Goal: Task Accomplishment & Management: Use online tool/utility

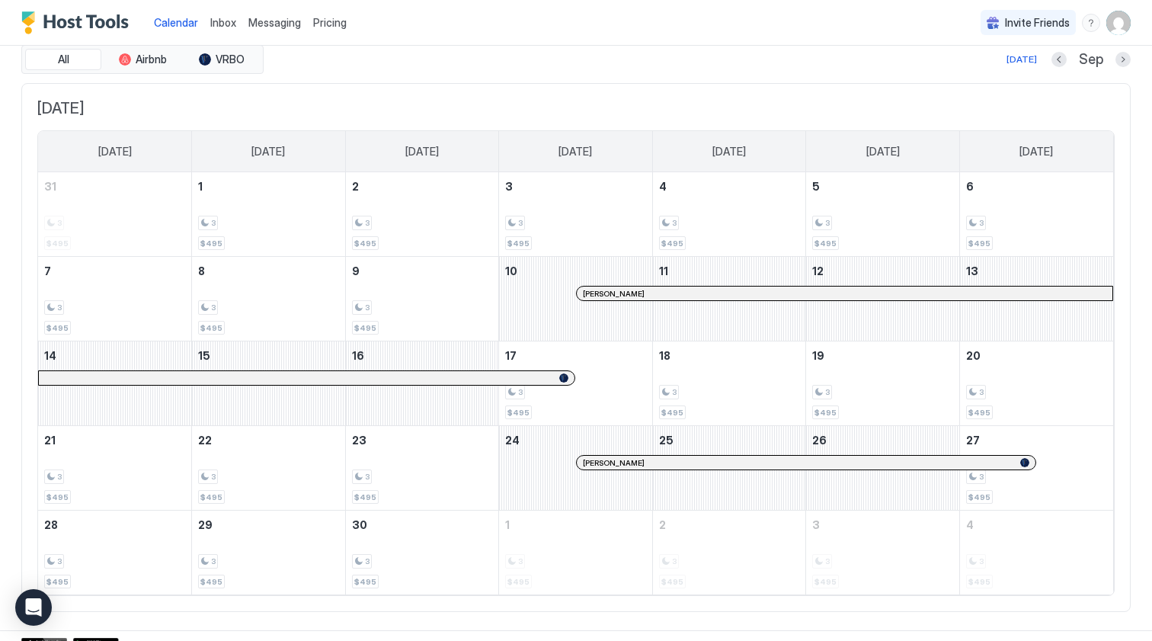
scroll to position [31, 0]
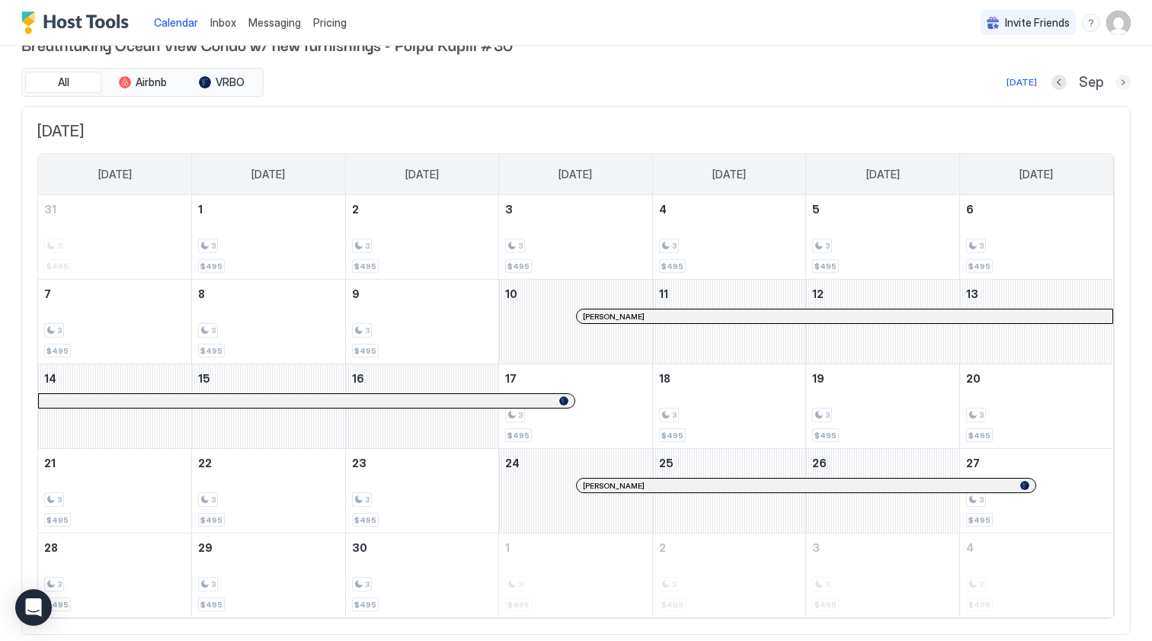
click at [1127, 86] on button "Next month" at bounding box center [1122, 82] width 15 height 15
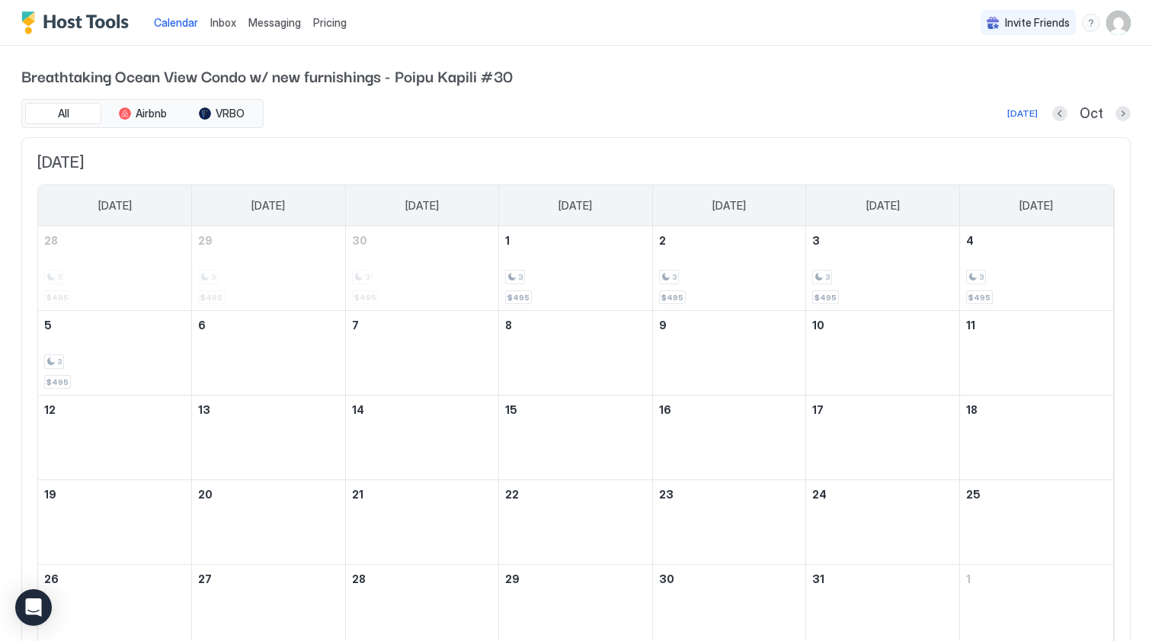
click at [1127, 86] on span "Breathtaking Ocean View Condo w/ new furnishings - Poipu Kapili #30" at bounding box center [575, 75] width 1109 height 23
click at [1124, 110] on button "Next month" at bounding box center [1122, 113] width 15 height 15
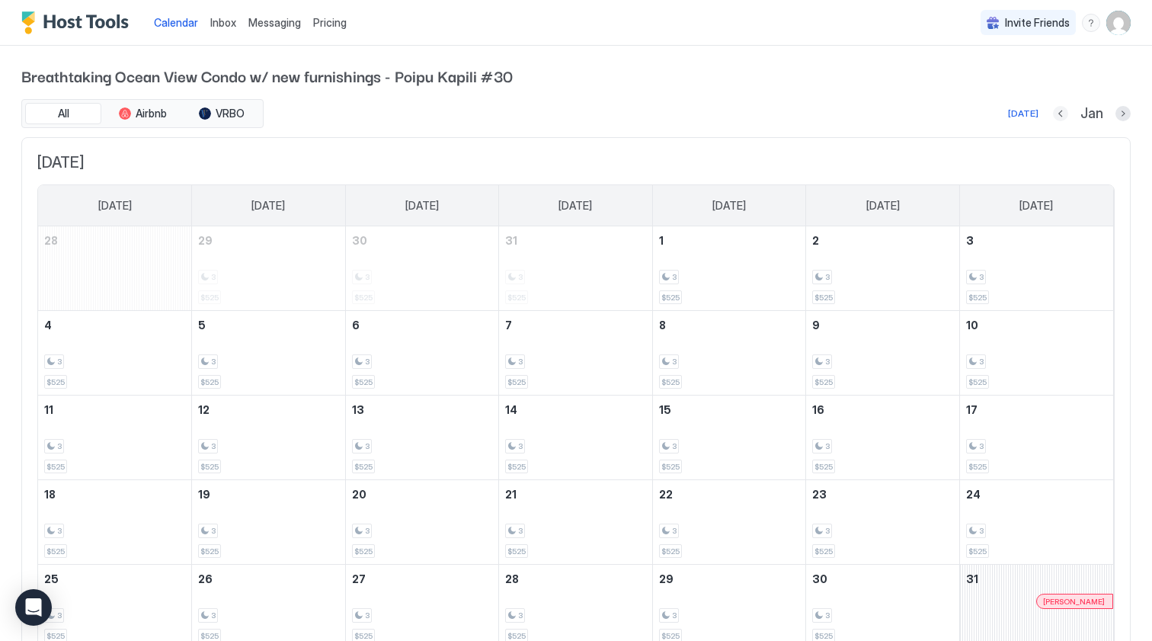
click at [1058, 112] on button "Previous month" at bounding box center [1060, 113] width 15 height 15
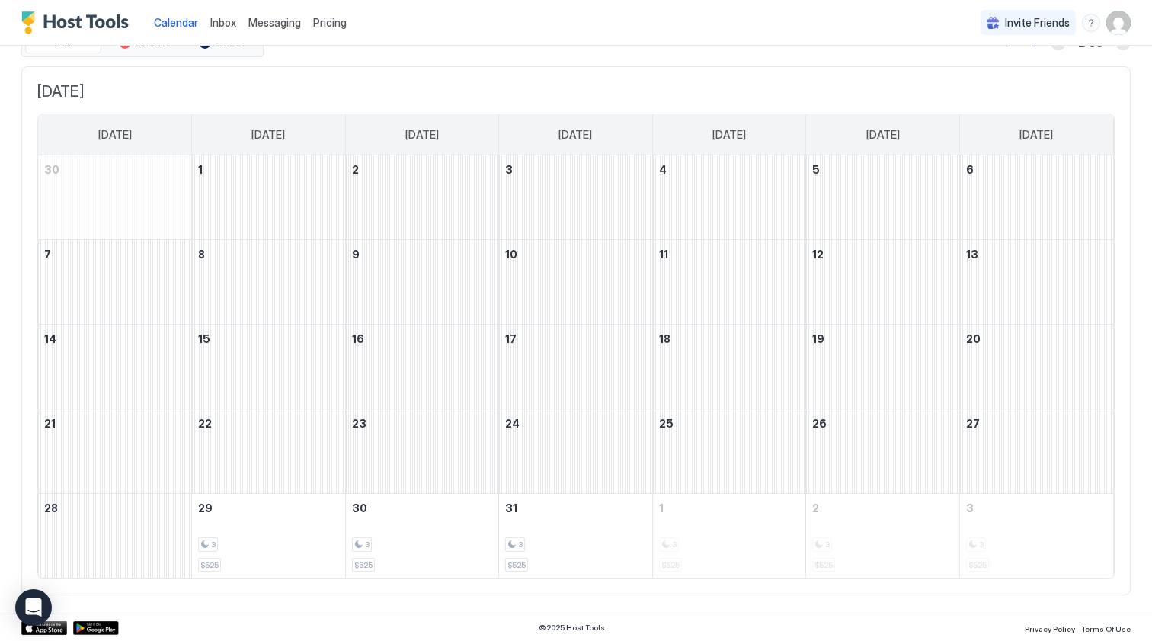
scroll to position [70, 0]
click at [568, 556] on div "3 $525" at bounding box center [575, 536] width 141 height 72
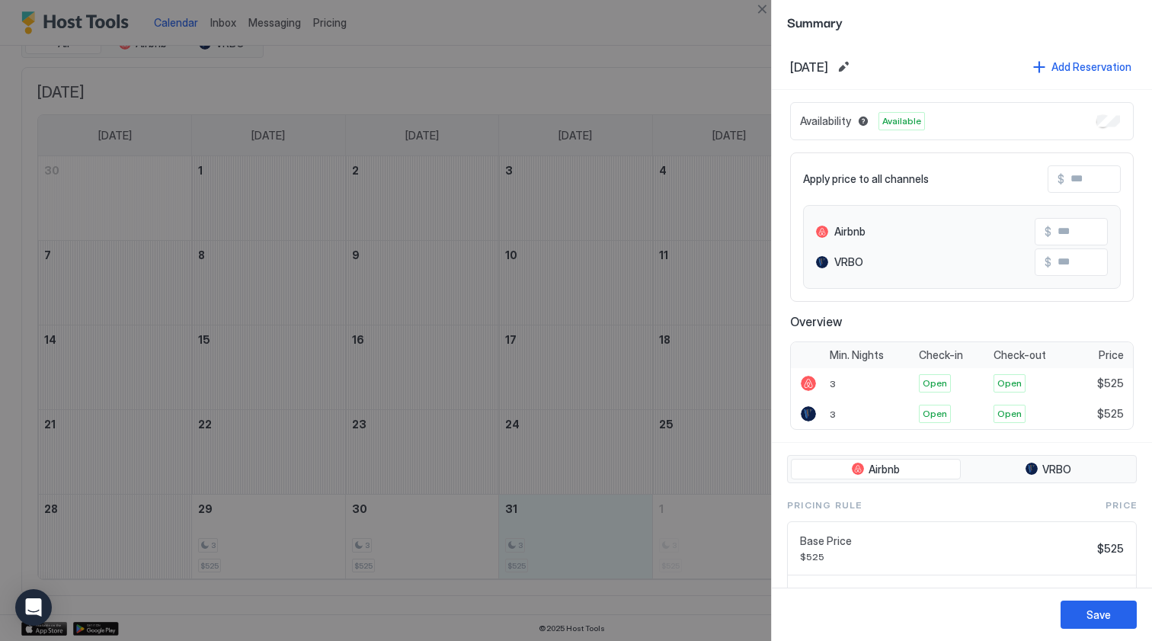
click at [1072, 181] on input "Input Field" at bounding box center [1125, 179] width 122 height 26
drag, startPoint x: 1090, startPoint y: 178, endPoint x: 1123, endPoint y: 172, distance: 33.3
click at [1123, 172] on div "Apply price to all channels $ Airbnb $ VRBO $" at bounding box center [962, 226] width 344 height 149
click at [670, 70] on div at bounding box center [576, 320] width 1152 height 641
click at [764, 11] on button "Close" at bounding box center [762, 9] width 18 height 18
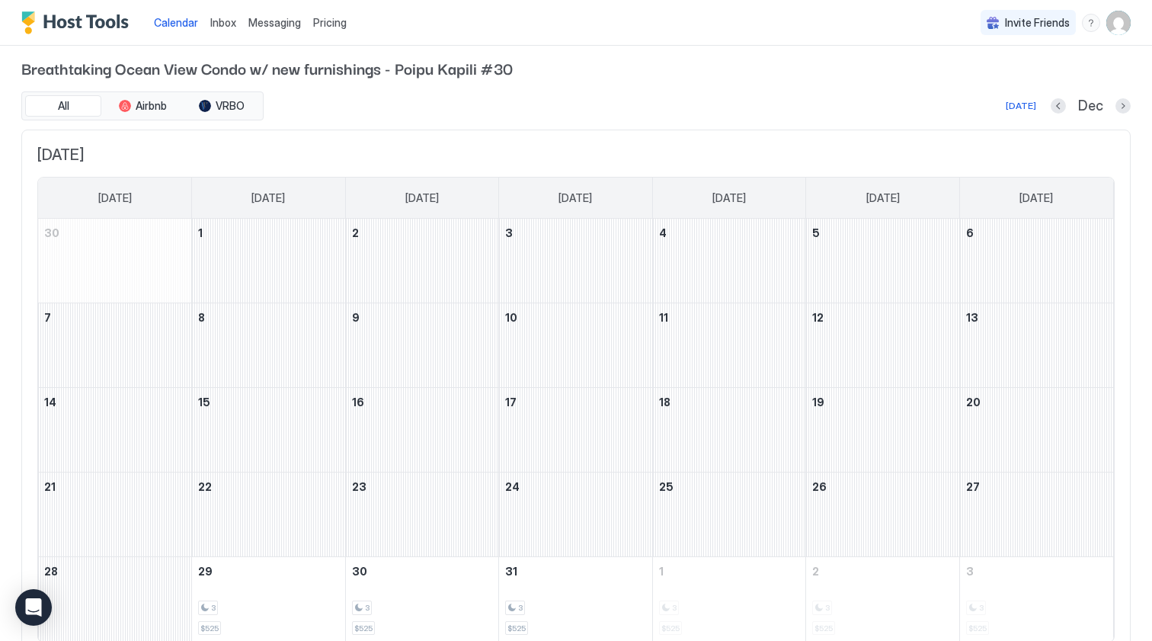
scroll to position [14, 0]
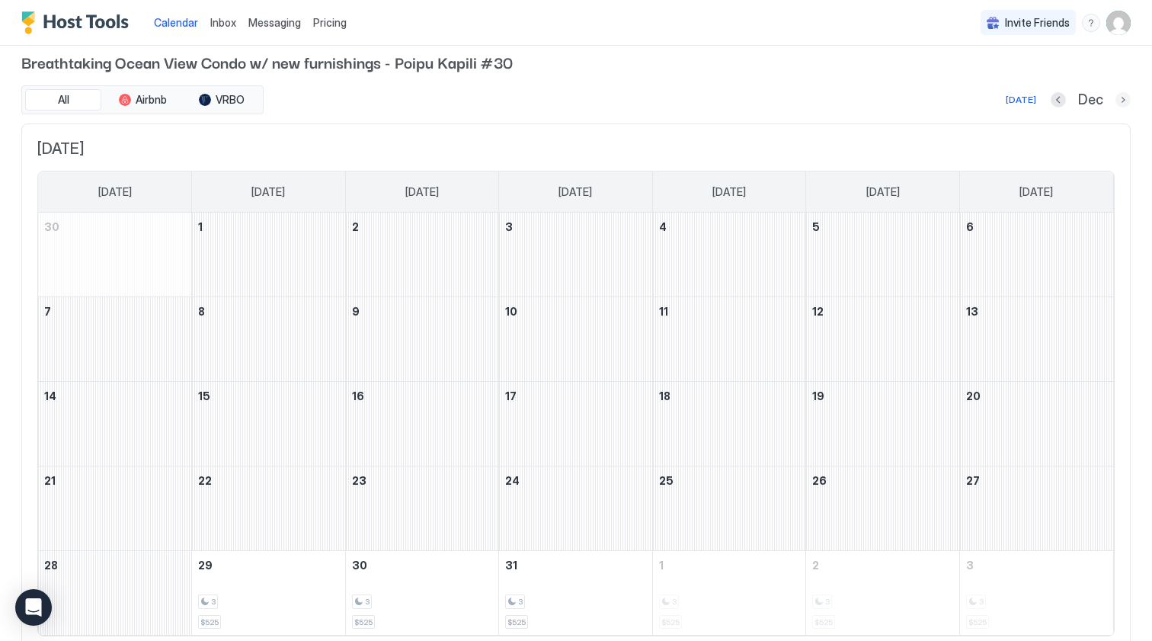
click at [1119, 98] on button "Next month" at bounding box center [1122, 99] width 15 height 15
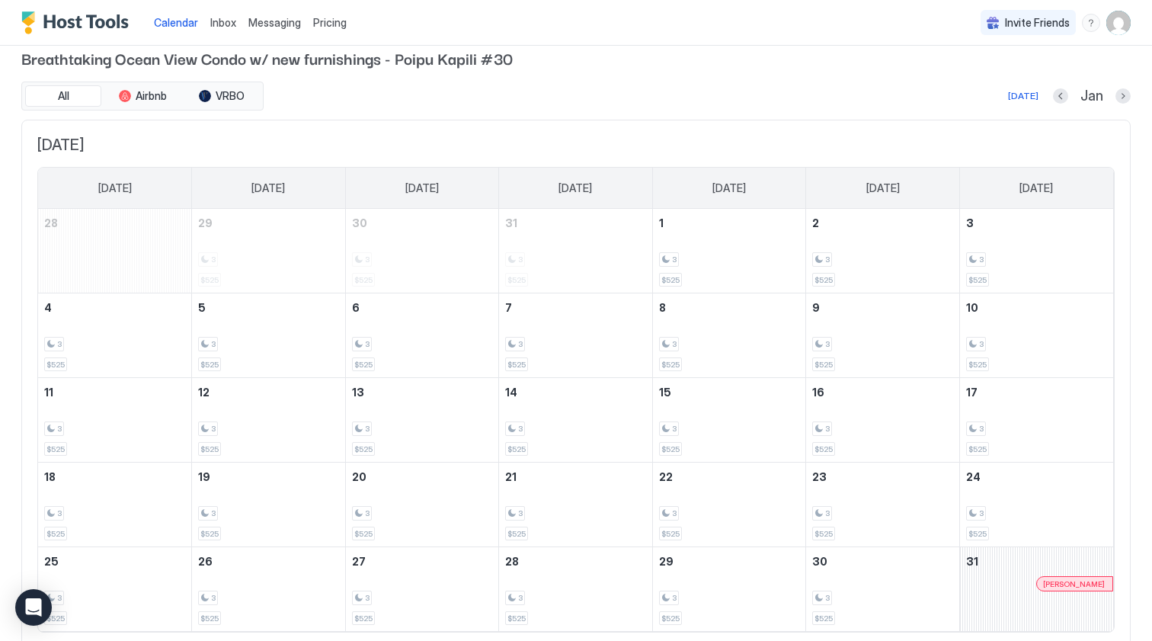
scroll to position [16, 0]
